Goal: Task Accomplishment & Management: Use online tool/utility

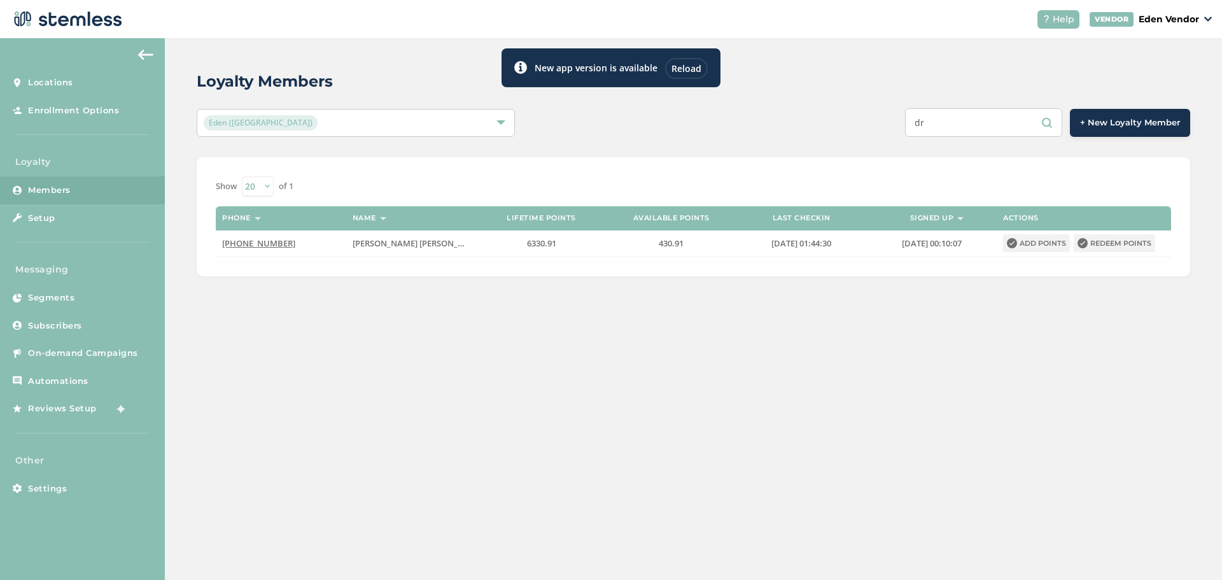
type input "d"
type input "[PERSON_NAME]"
click at [1083, 243] on icon at bounding box center [1083, 243] width 10 height 10
click at [1106, 243] on button "Redeem points" at bounding box center [1114, 243] width 81 height 18
drag, startPoint x: 1106, startPoint y: 243, endPoint x: 1134, endPoint y: 243, distance: 28.0
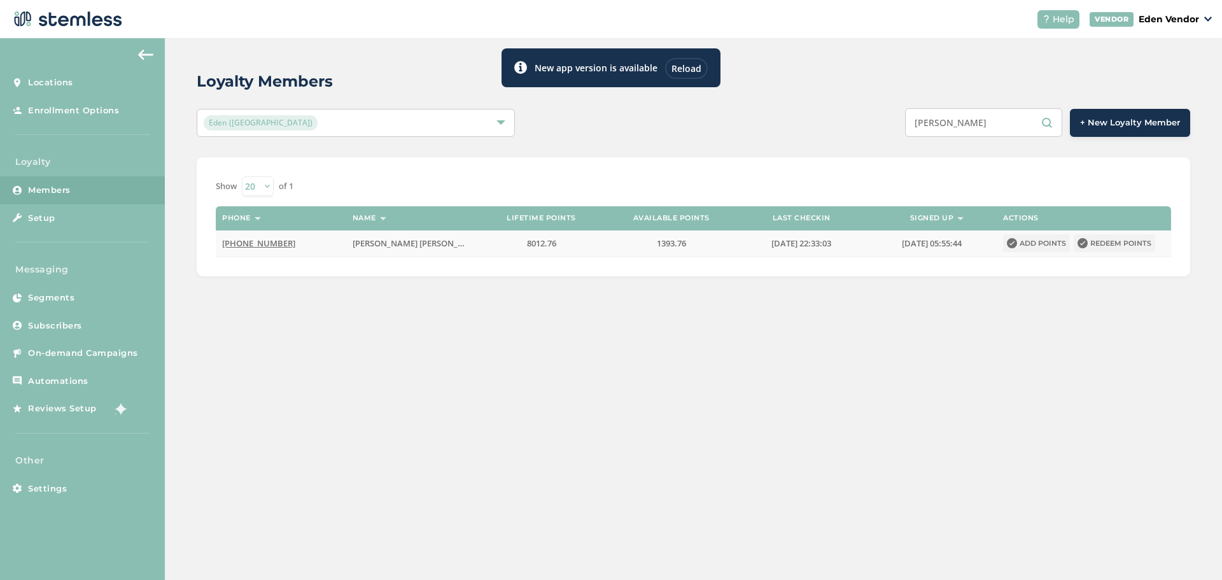
click at [1134, 243] on button "Redeem points" at bounding box center [1114, 243] width 81 height 18
click at [1127, 243] on button "Redeem points" at bounding box center [1114, 243] width 81 height 18
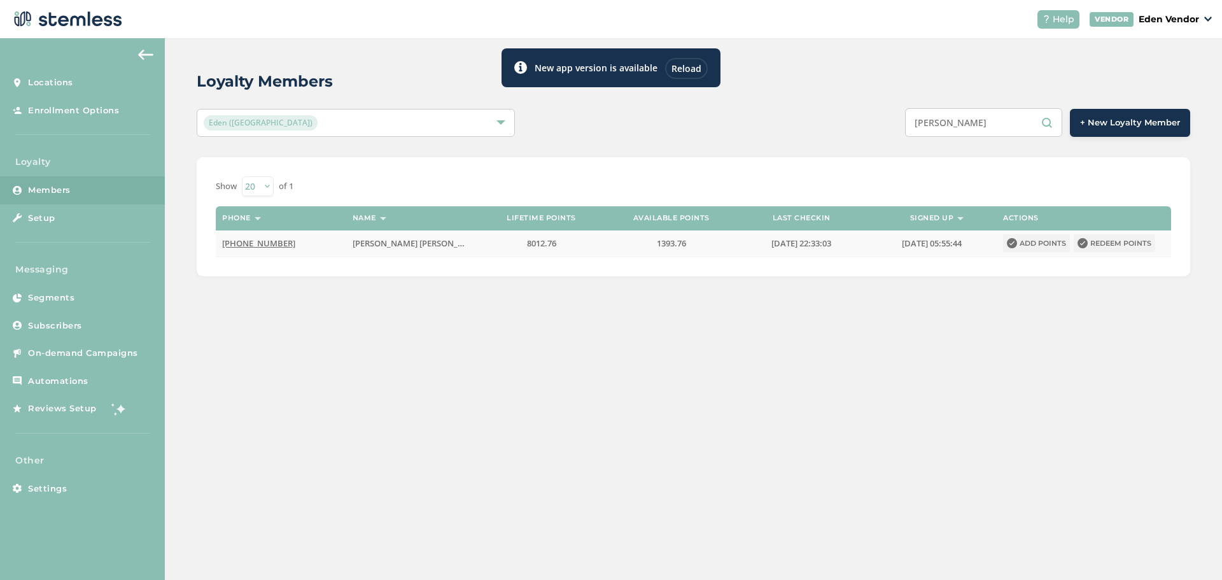
click at [1127, 243] on button "Redeem points" at bounding box center [1114, 243] width 81 height 18
click at [1124, 239] on button "Redeem points" at bounding box center [1114, 243] width 81 height 18
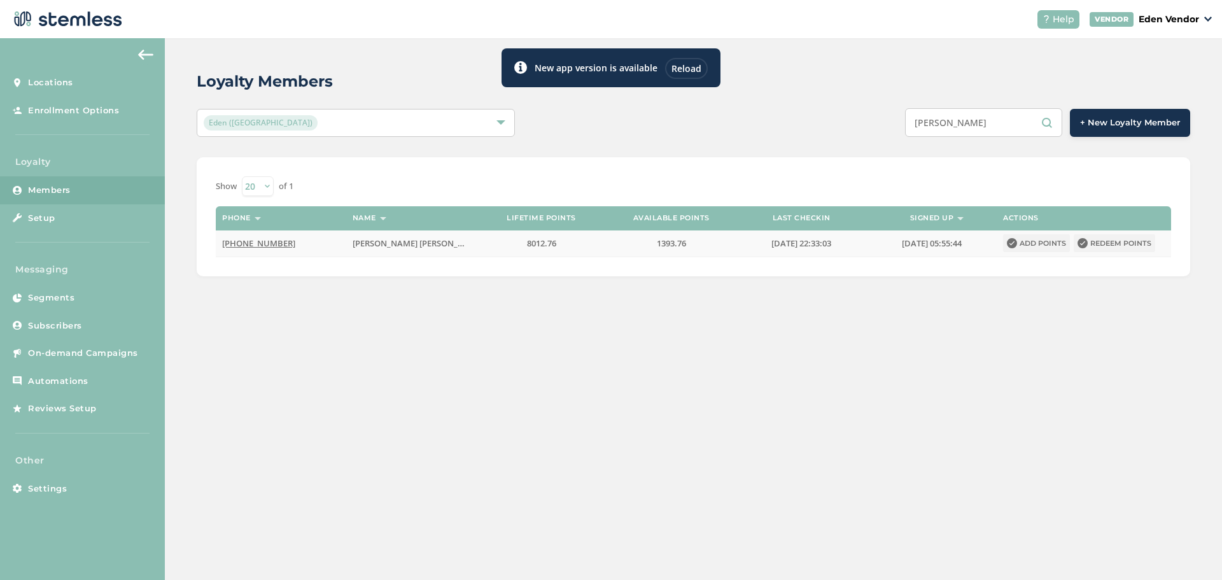
click at [1124, 239] on button "Redeem points" at bounding box center [1114, 243] width 81 height 18
click at [1089, 240] on button "Redeem points" at bounding box center [1114, 243] width 81 height 18
click at [1091, 239] on button "Redeem points" at bounding box center [1114, 243] width 81 height 18
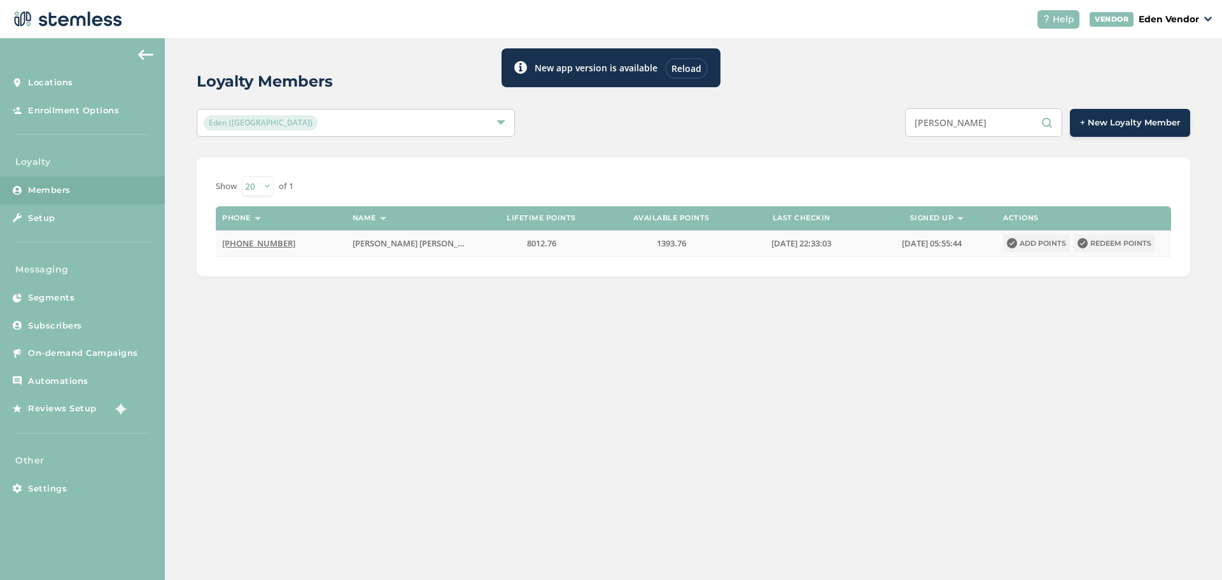
click at [1086, 242] on button "Redeem points" at bounding box center [1114, 243] width 81 height 18
click at [1078, 255] on td "Add points Redeem points" at bounding box center [1084, 243] width 174 height 26
click at [1087, 237] on button "Redeem points" at bounding box center [1114, 243] width 81 height 18
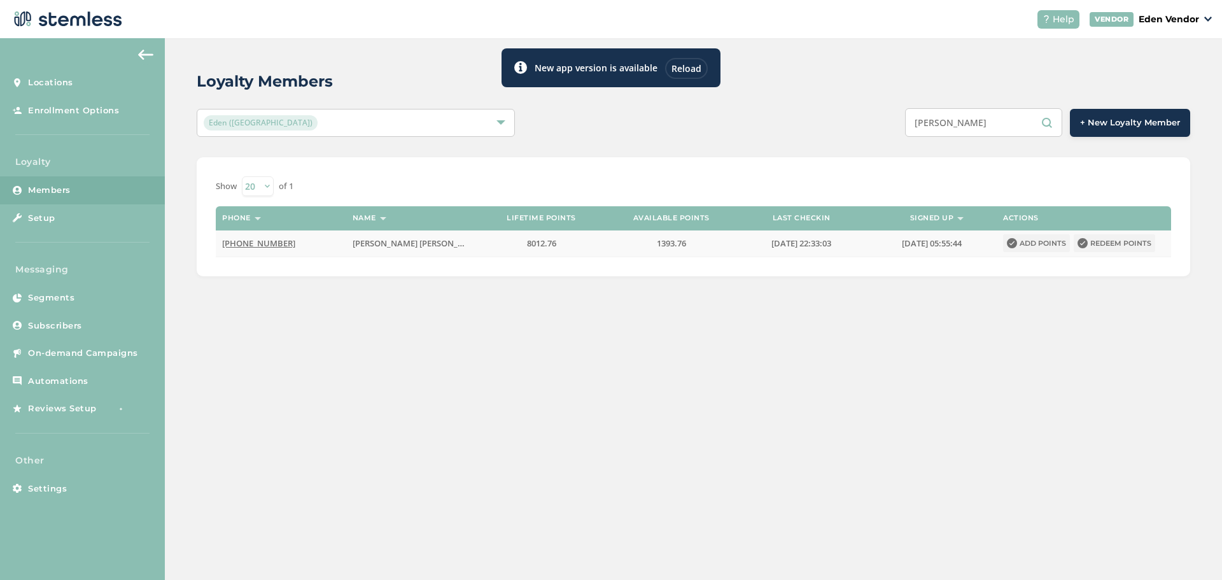
click at [1087, 237] on button "Redeem points" at bounding box center [1114, 243] width 81 height 18
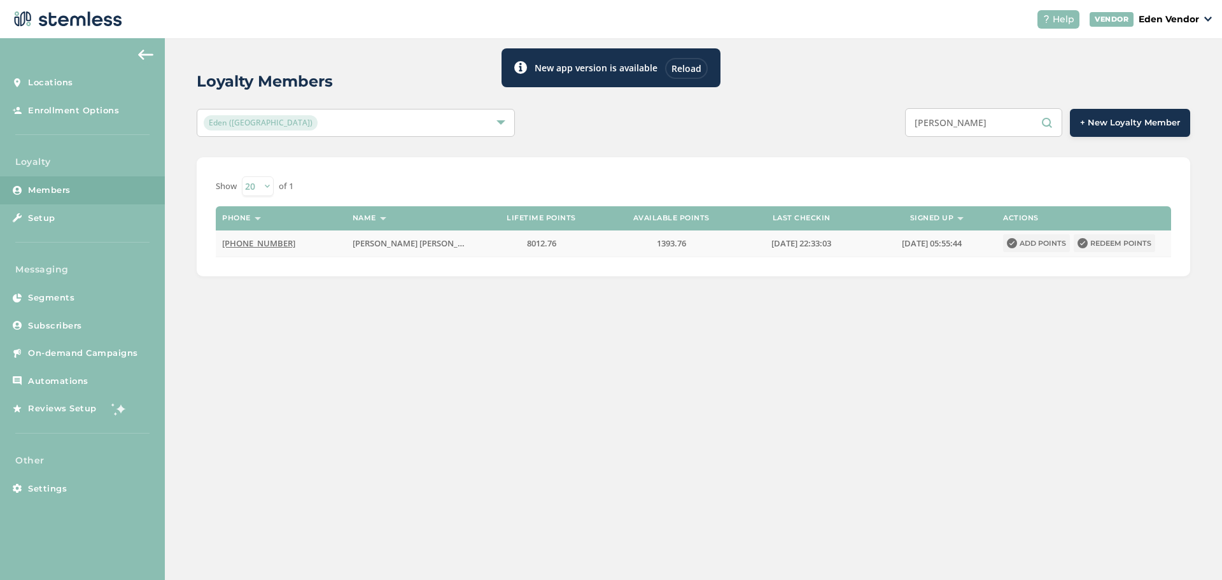
click at [1087, 237] on button "Redeem points" at bounding box center [1114, 243] width 81 height 18
click at [1087, 246] on icon at bounding box center [1083, 243] width 10 height 10
click at [697, 64] on div "Reload" at bounding box center [686, 68] width 43 height 21
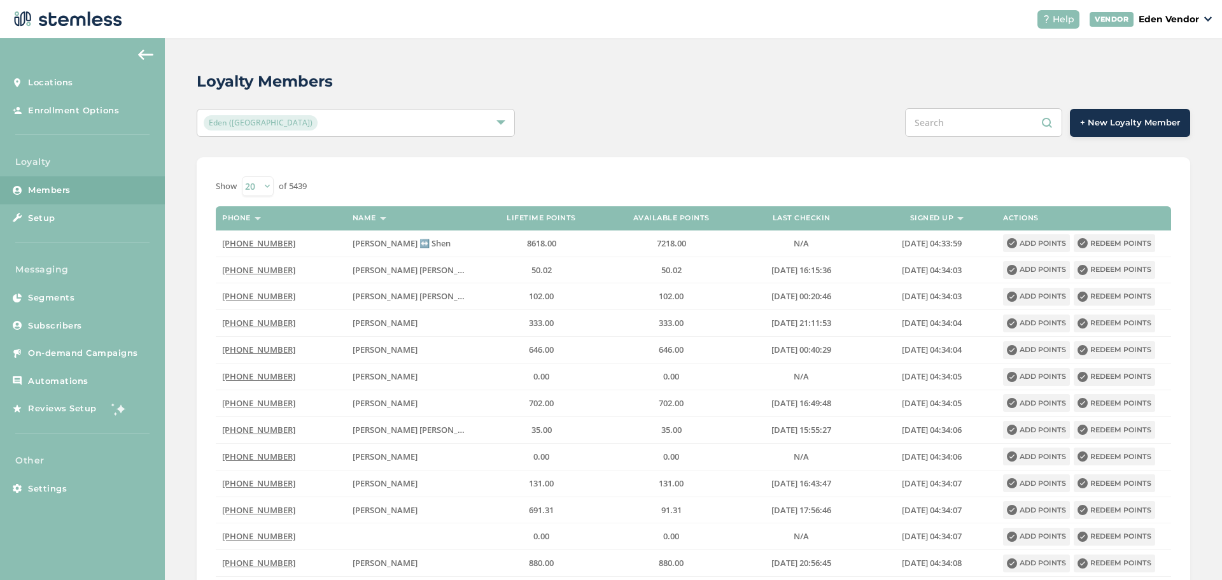
drag, startPoint x: 917, startPoint y: 128, endPoint x: 911, endPoint y: 124, distance: 7.8
click at [915, 125] on input "text" at bounding box center [983, 122] width 157 height 29
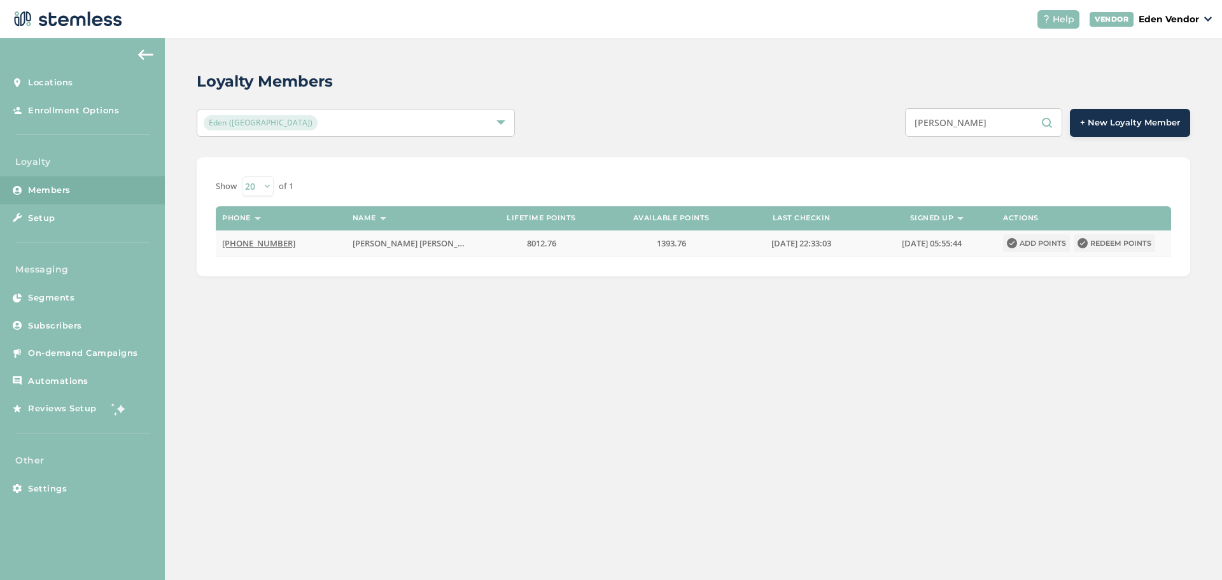
type input "[PERSON_NAME]"
click at [1088, 245] on button "Redeem points" at bounding box center [1114, 243] width 81 height 18
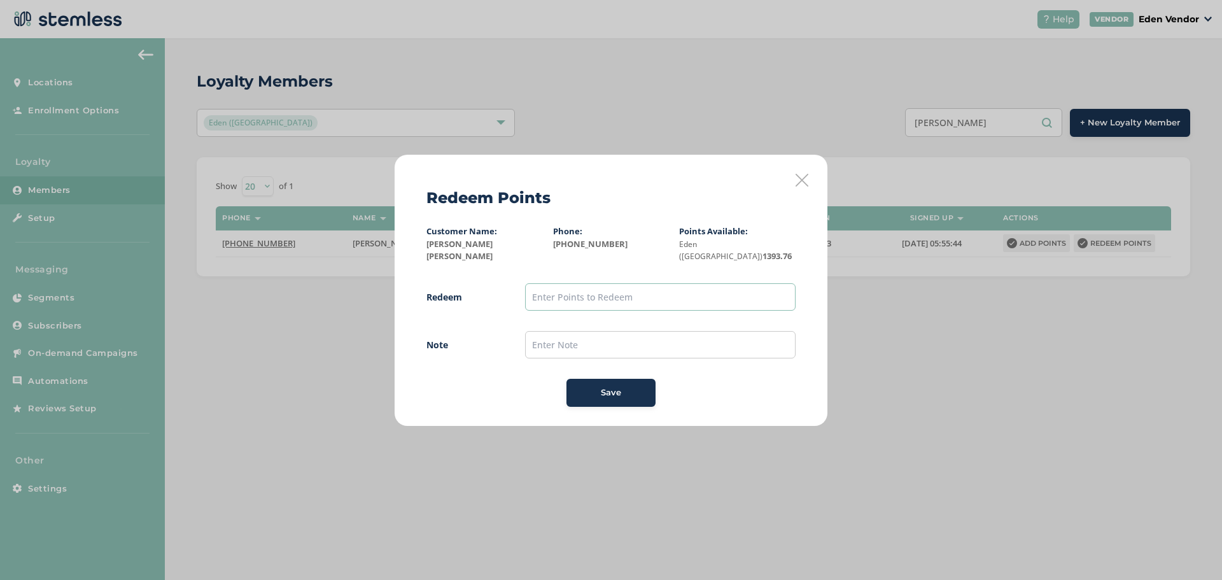
click at [705, 287] on input "text" at bounding box center [660, 296] width 271 height 27
type input "1000"
click at [562, 334] on input "text" at bounding box center [660, 344] width 271 height 27
type input "8/19"
click at [612, 395] on button "Save" at bounding box center [611, 393] width 89 height 28
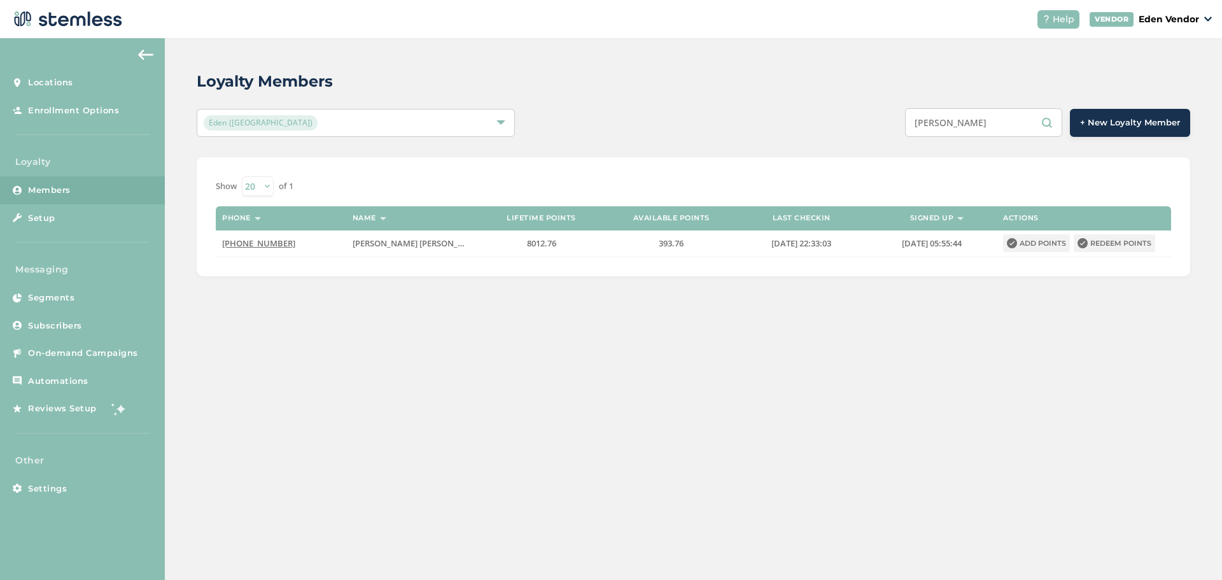
drag, startPoint x: 1013, startPoint y: 124, endPoint x: 909, endPoint y: 119, distance: 104.5
click at [909, 119] on div "[PERSON_NAME] + New Loyalty Member" at bounding box center [900, 122] width 579 height 29
click at [819, 135] on div "[PERSON_NAME] + New Loyalty Member" at bounding box center [900, 122] width 579 height 29
